Goal: Transaction & Acquisition: Book appointment/travel/reservation

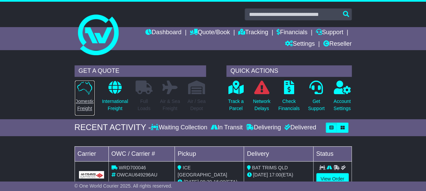
click at [87, 99] on p "Domestic Freight" at bounding box center [85, 105] width 20 height 14
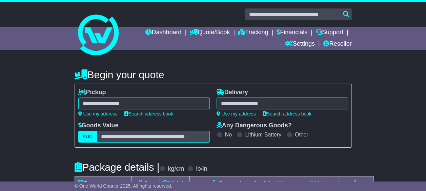
click at [146, 104] on div at bounding box center [143, 104] width 131 height 12
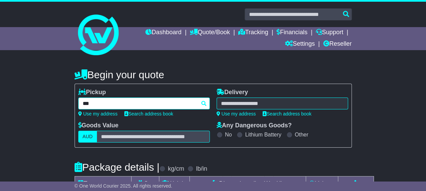
type input "****"
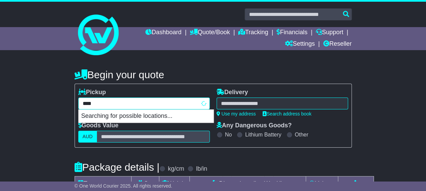
type input "******"
